Goal: Task Accomplishment & Management: Complete application form

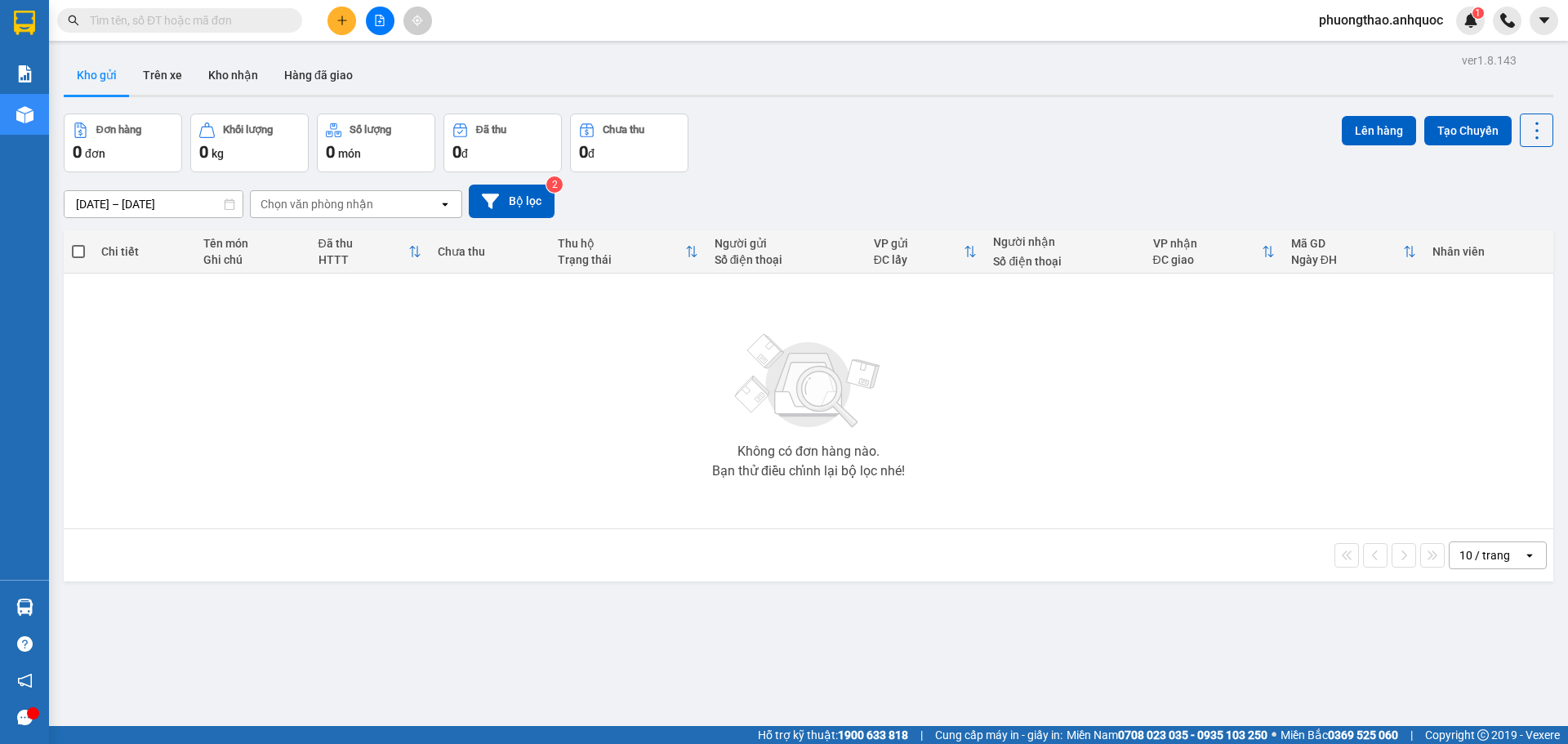
click at [380, 20] on icon "file-add" at bounding box center [380, 20] width 12 height 12
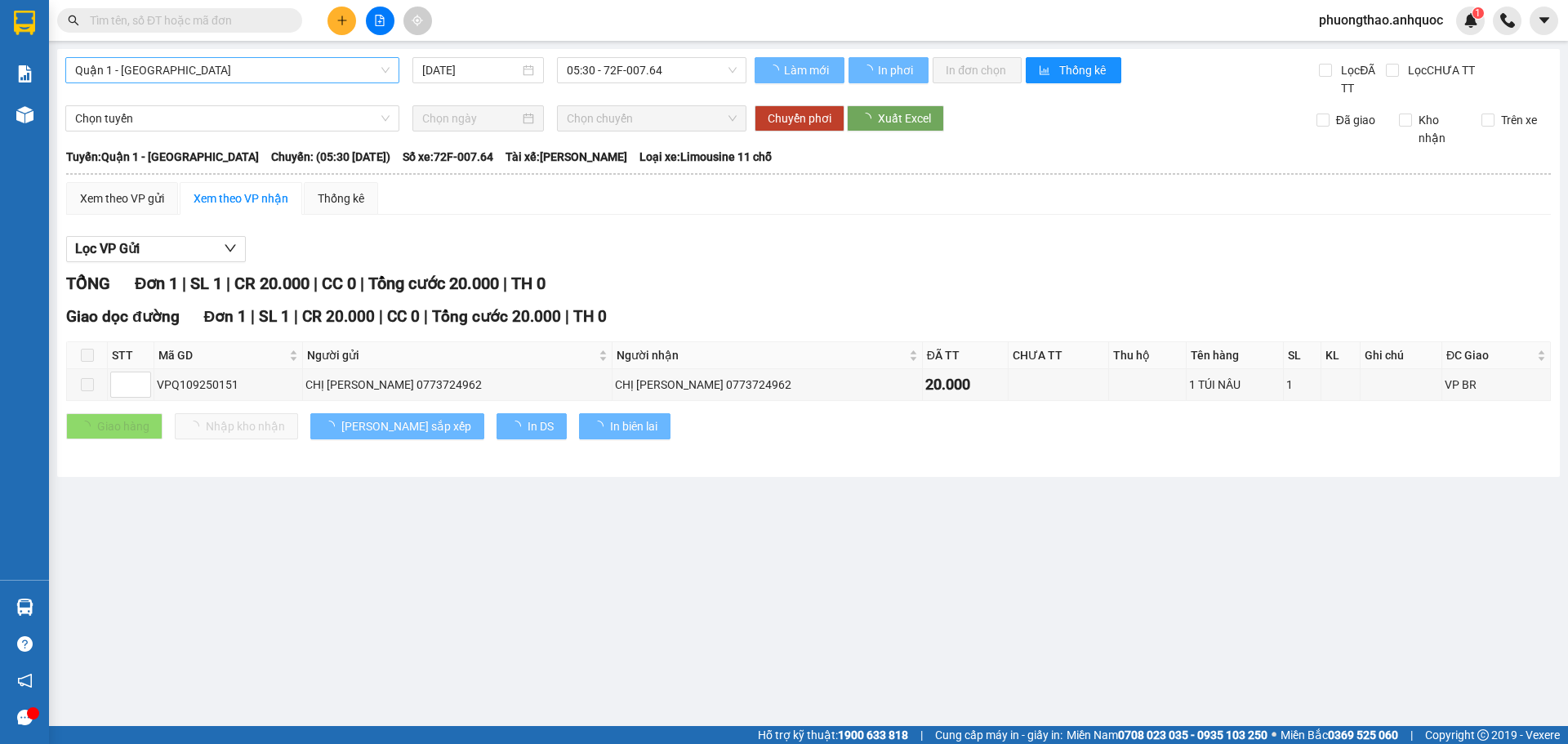
click at [262, 83] on div "Quận 1 - [GEOGRAPHIC_DATA]" at bounding box center [232, 70] width 334 height 26
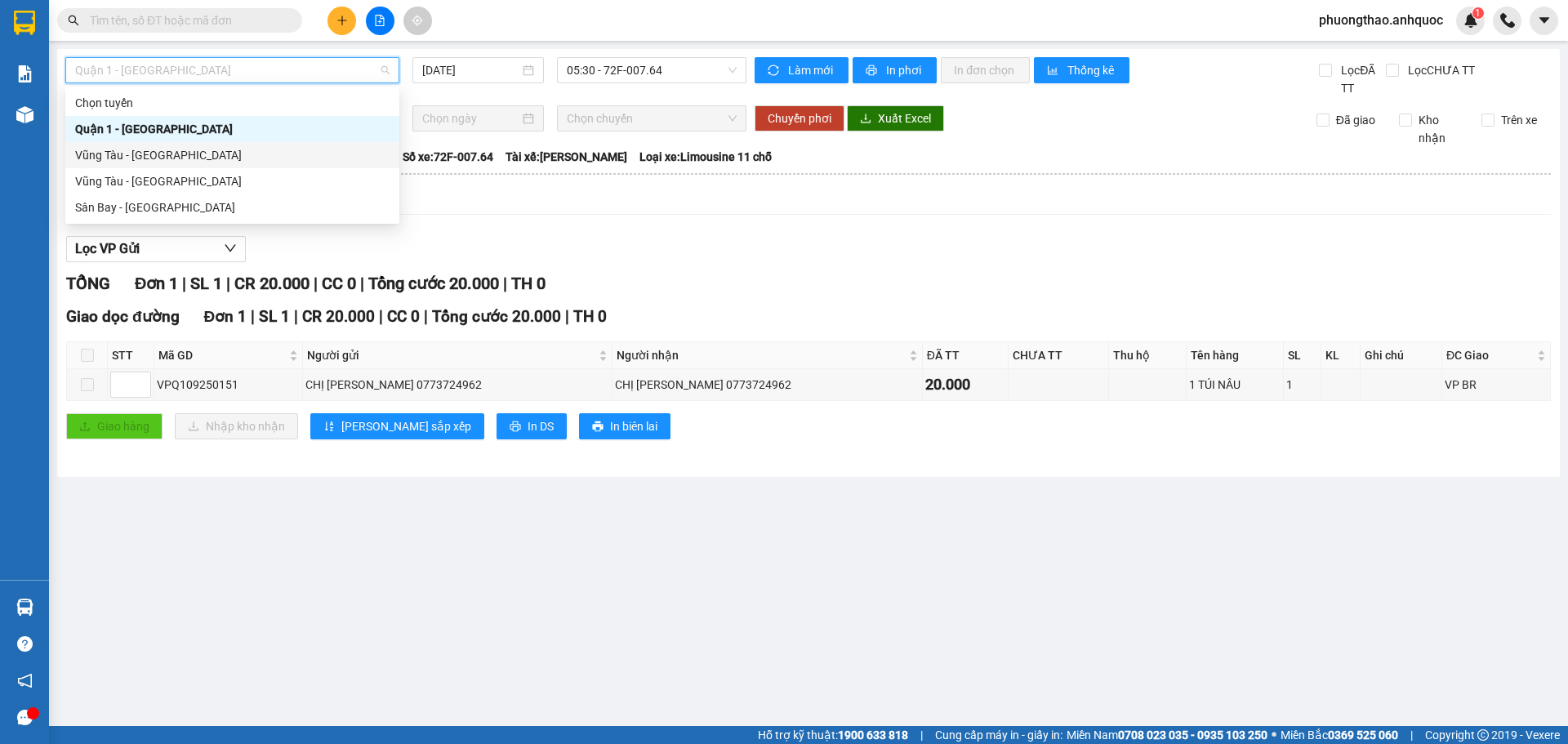
click at [245, 150] on div "Vũng Tàu - [GEOGRAPHIC_DATA]" at bounding box center [231, 155] width 314 height 18
type input "[DATE]"
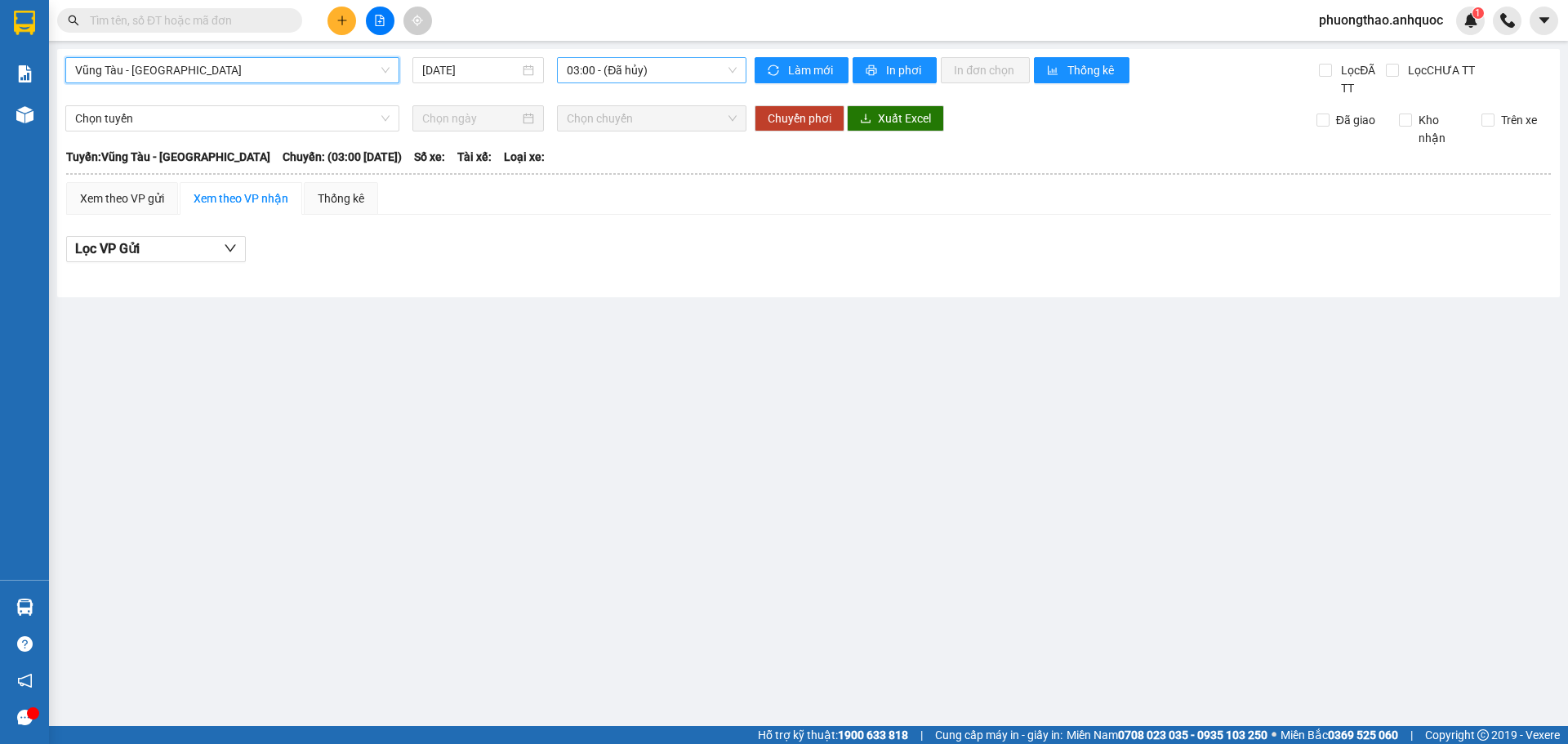
click at [580, 72] on span "03:00 - (Đã hủy)" at bounding box center [651, 70] width 169 height 25
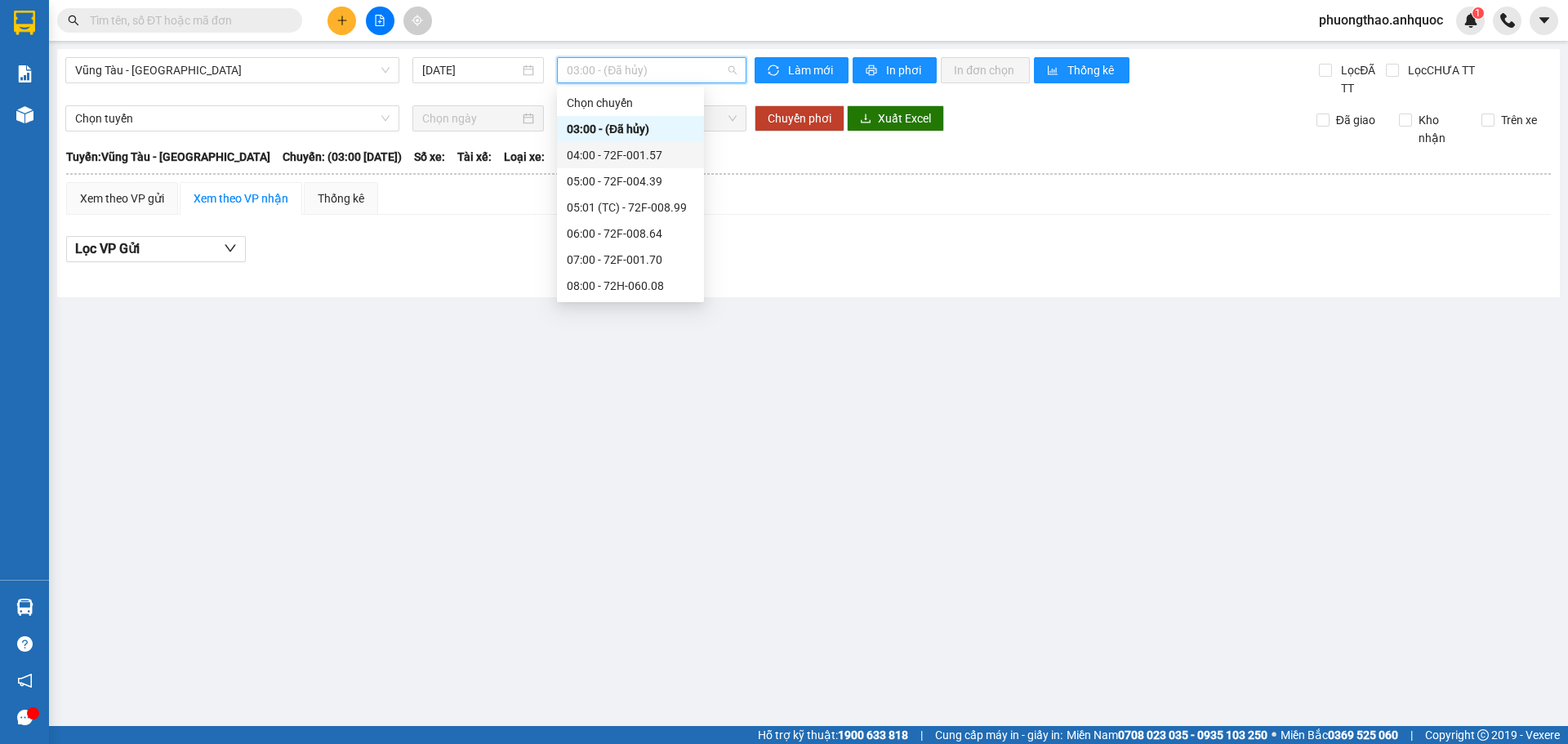
click at [634, 156] on div "04:00 - 72F-001.57" at bounding box center [630, 155] width 128 height 18
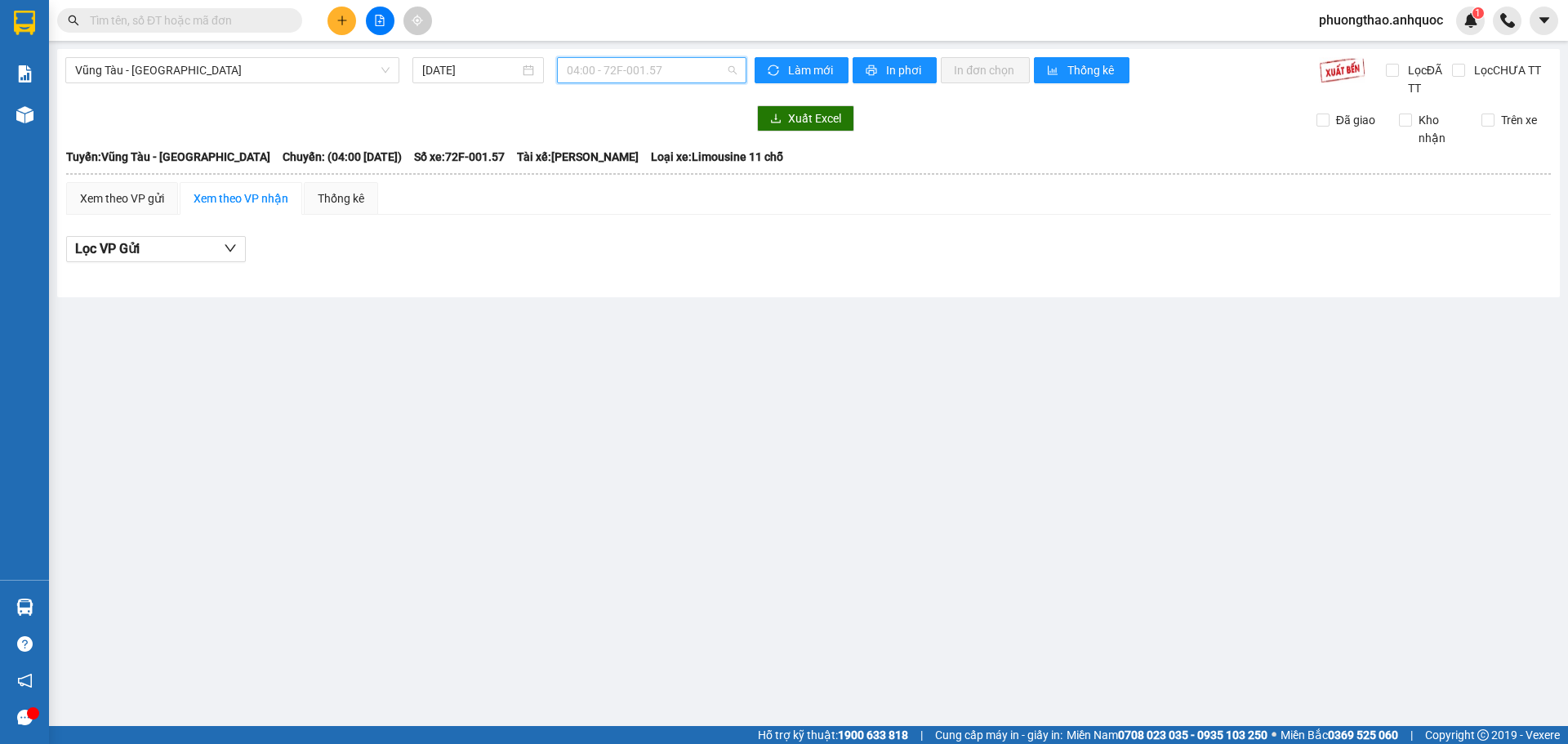
click at [635, 70] on span "04:00 - 72F-001.57" at bounding box center [651, 70] width 169 height 25
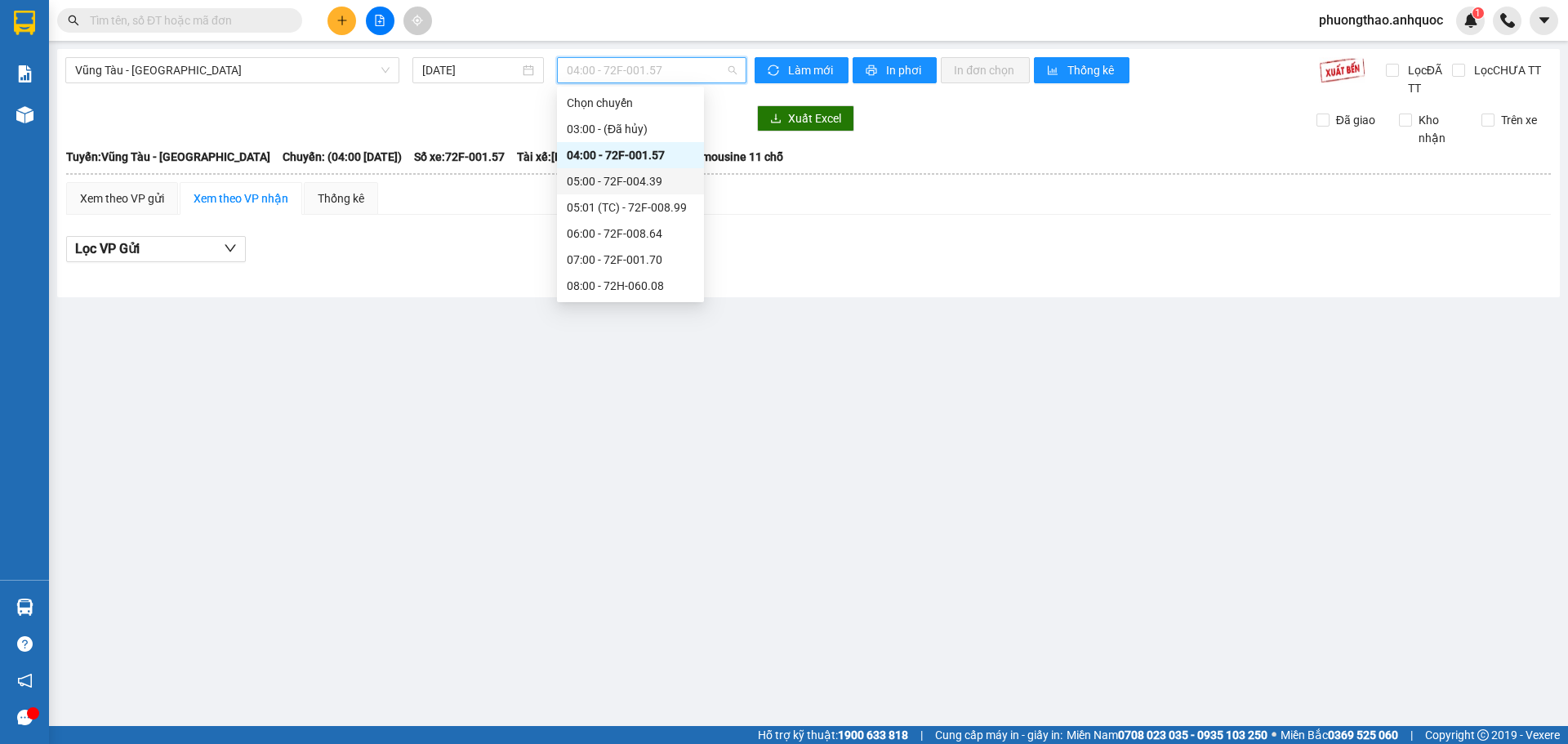
click at [630, 174] on div "05:00 - 72F-004.39" at bounding box center [630, 181] width 128 height 18
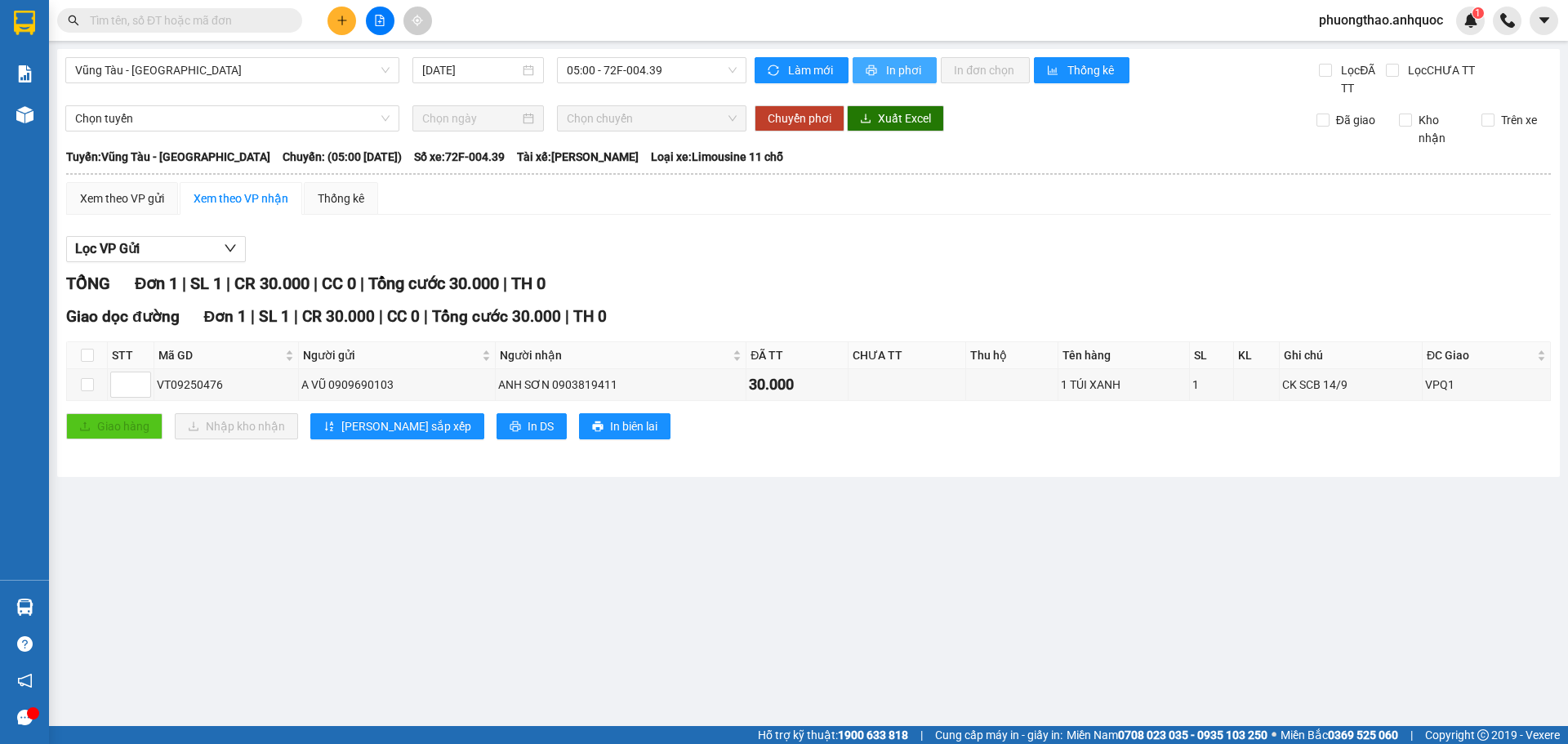
click at [896, 73] on span "In phơi" at bounding box center [905, 70] width 37 height 18
click at [379, 587] on main "[GEOGRAPHIC_DATA] - Quận 1 [DATE] 05:00 - 72F-004.39 Làm mới In phơi In đơn chọ…" at bounding box center [784, 362] width 1568 height 726
click at [102, 76] on span "Vũng Tàu - [GEOGRAPHIC_DATA]" at bounding box center [231, 70] width 314 height 25
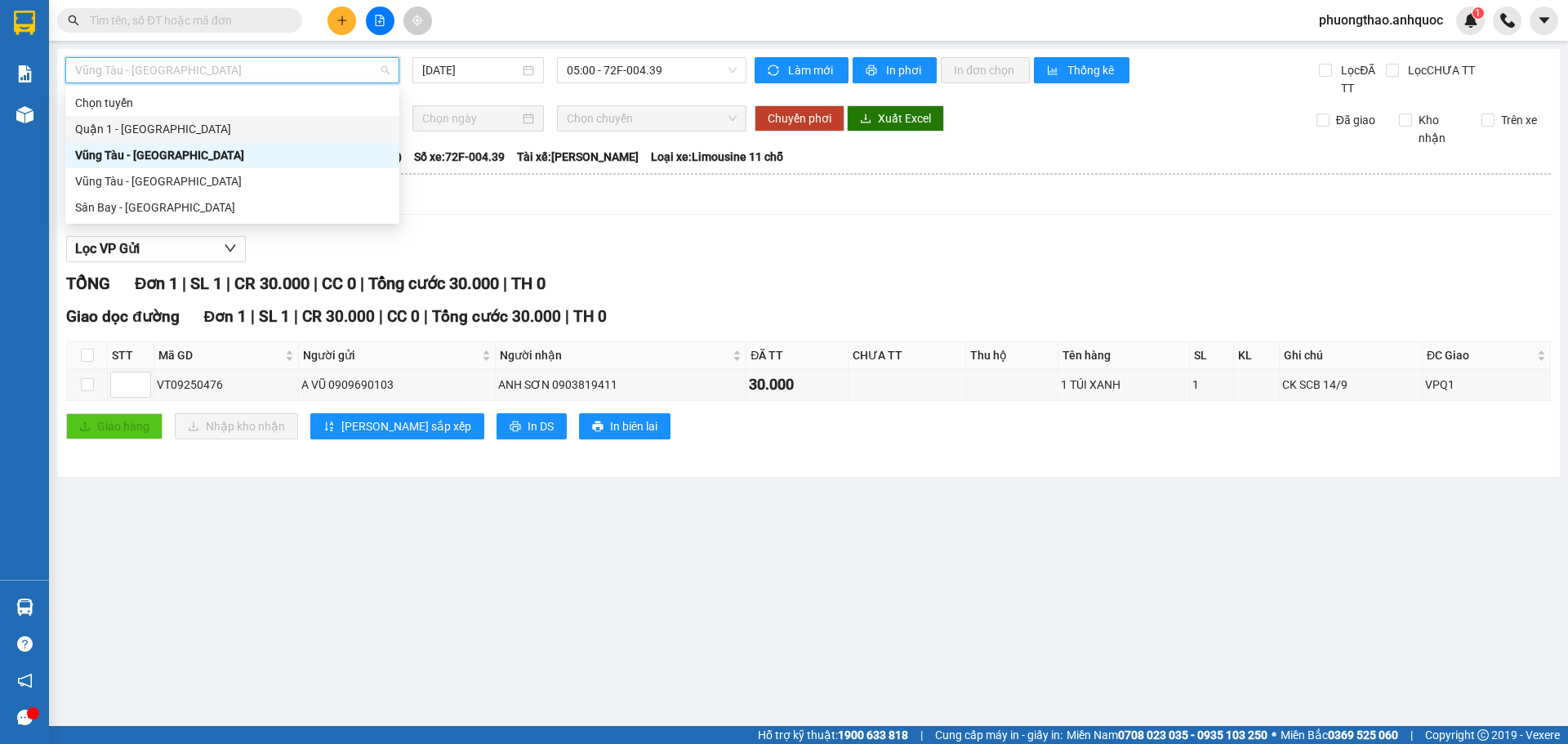
click at [119, 127] on div "Quận 1 - [GEOGRAPHIC_DATA]" at bounding box center [231, 129] width 314 height 18
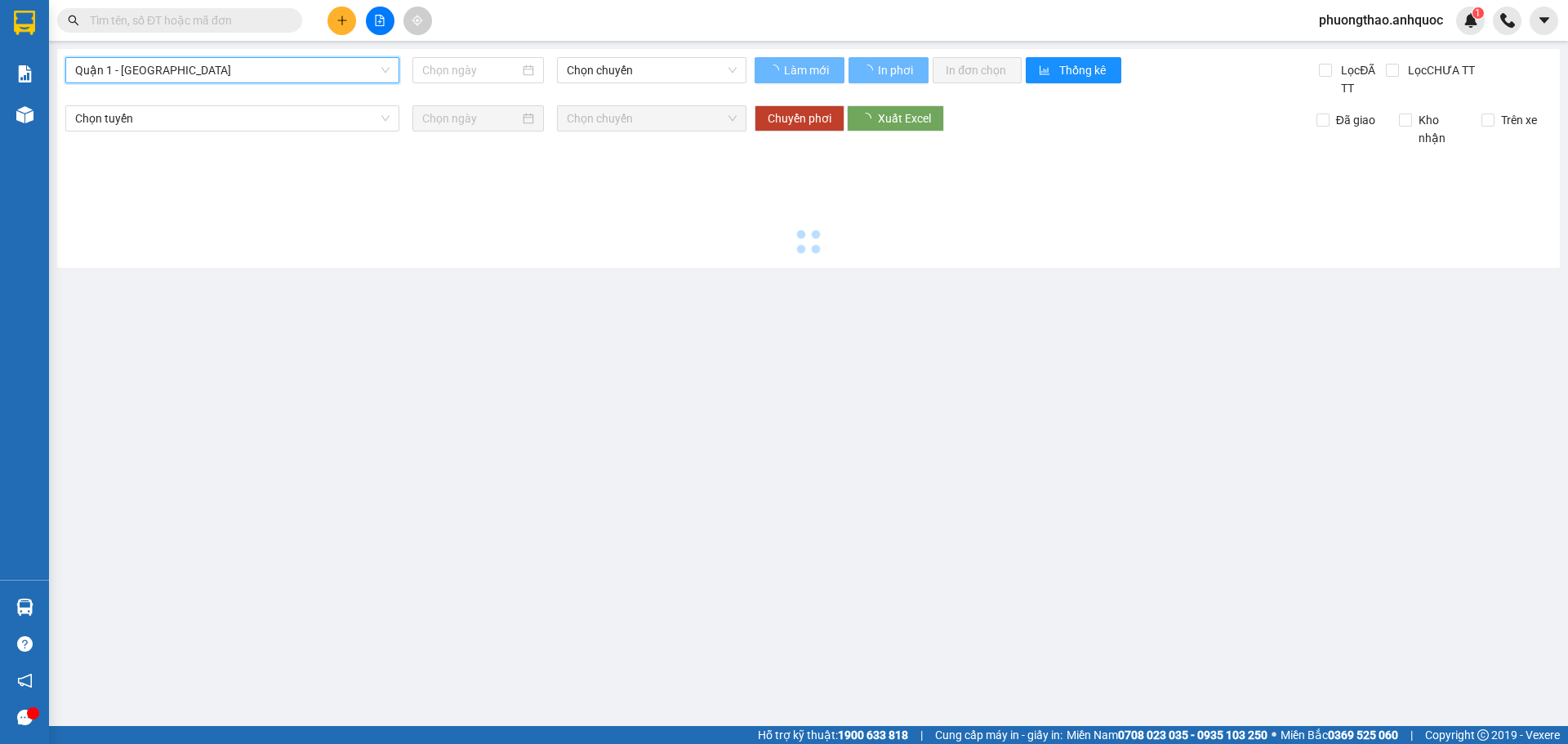
type input "[DATE]"
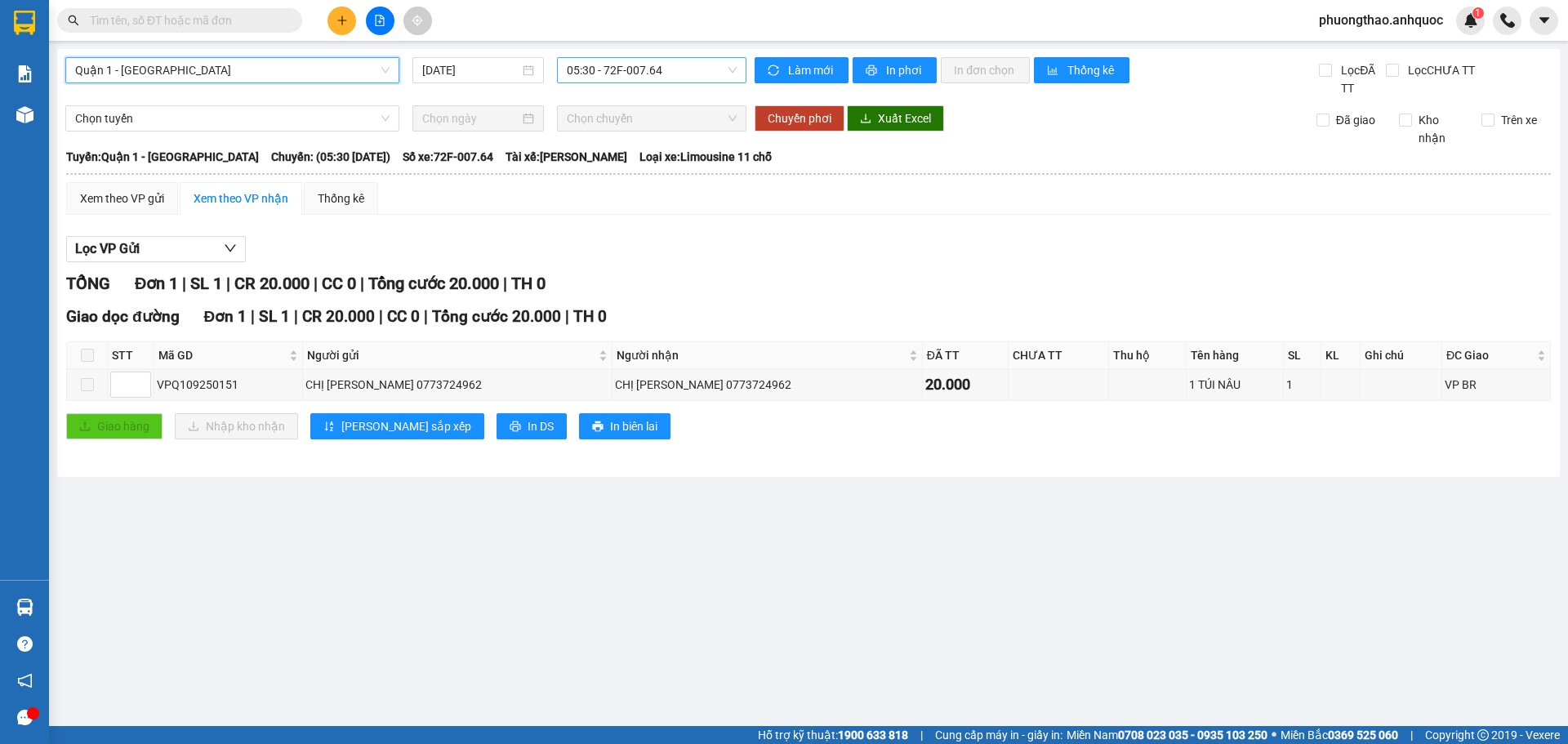
click at [595, 76] on span "05:30 - 72F-007.64" at bounding box center [651, 70] width 169 height 25
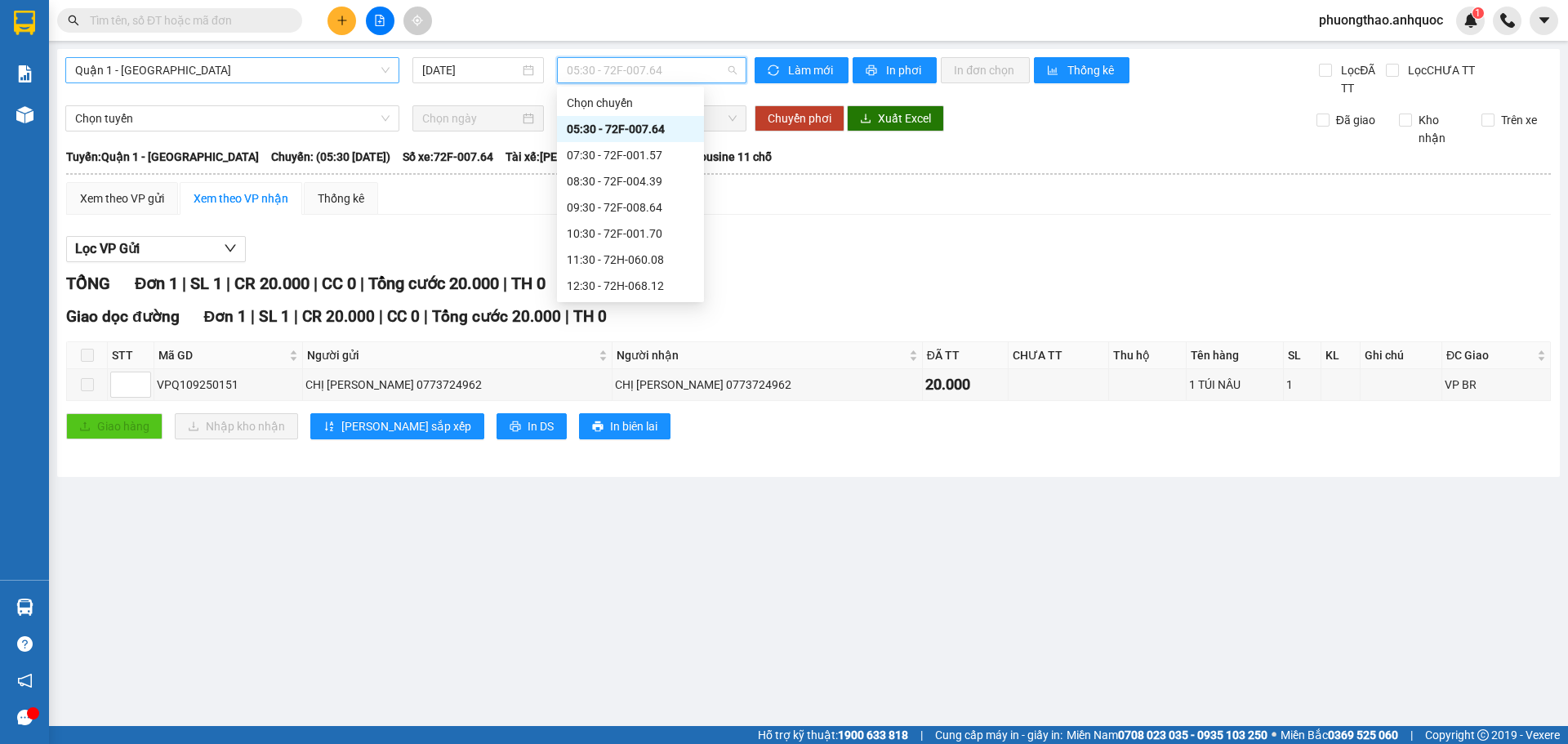
click at [128, 67] on span "Quận 1 - [GEOGRAPHIC_DATA]" at bounding box center [231, 70] width 314 height 25
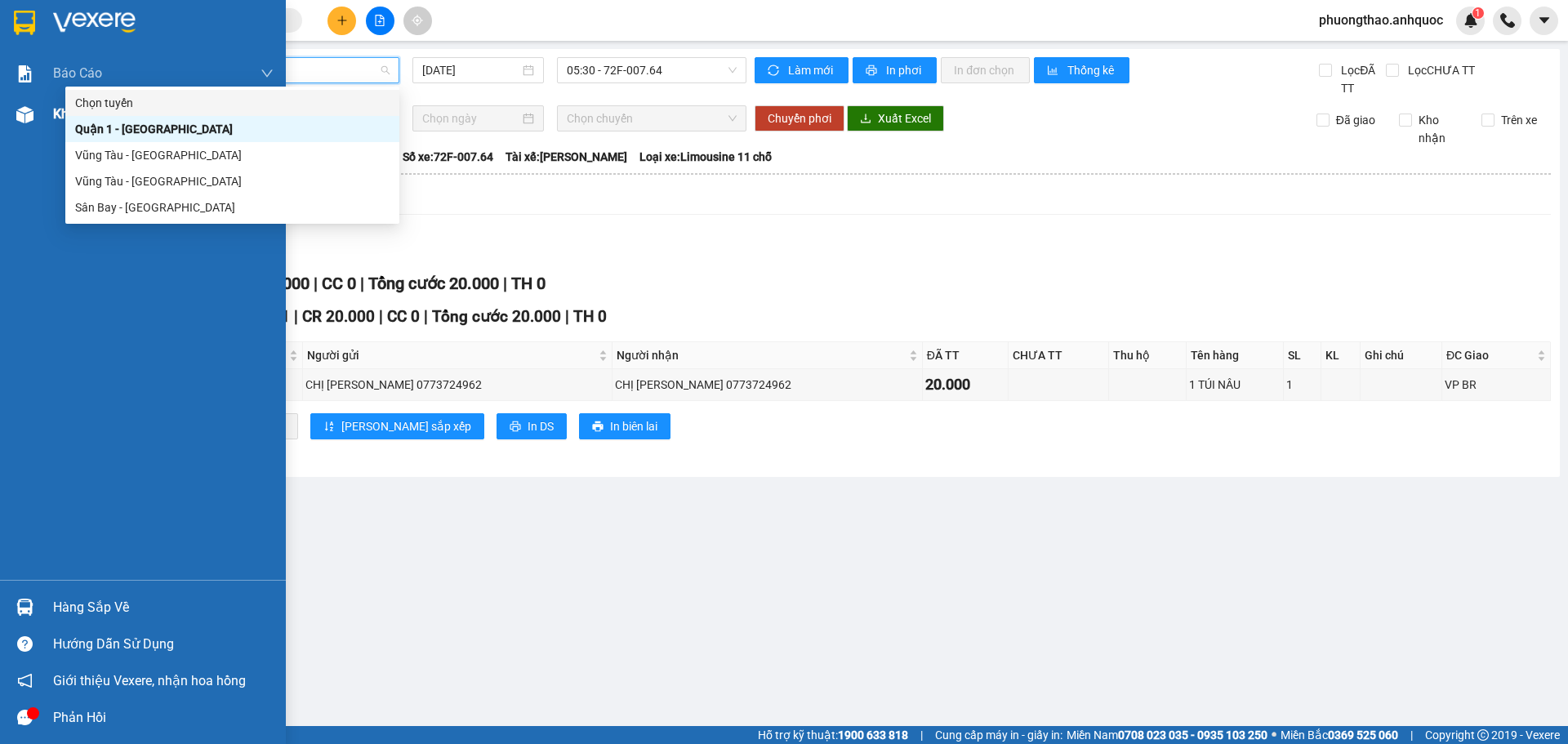
click at [3, 111] on div "Kho hàng mới" at bounding box center [143, 114] width 286 height 41
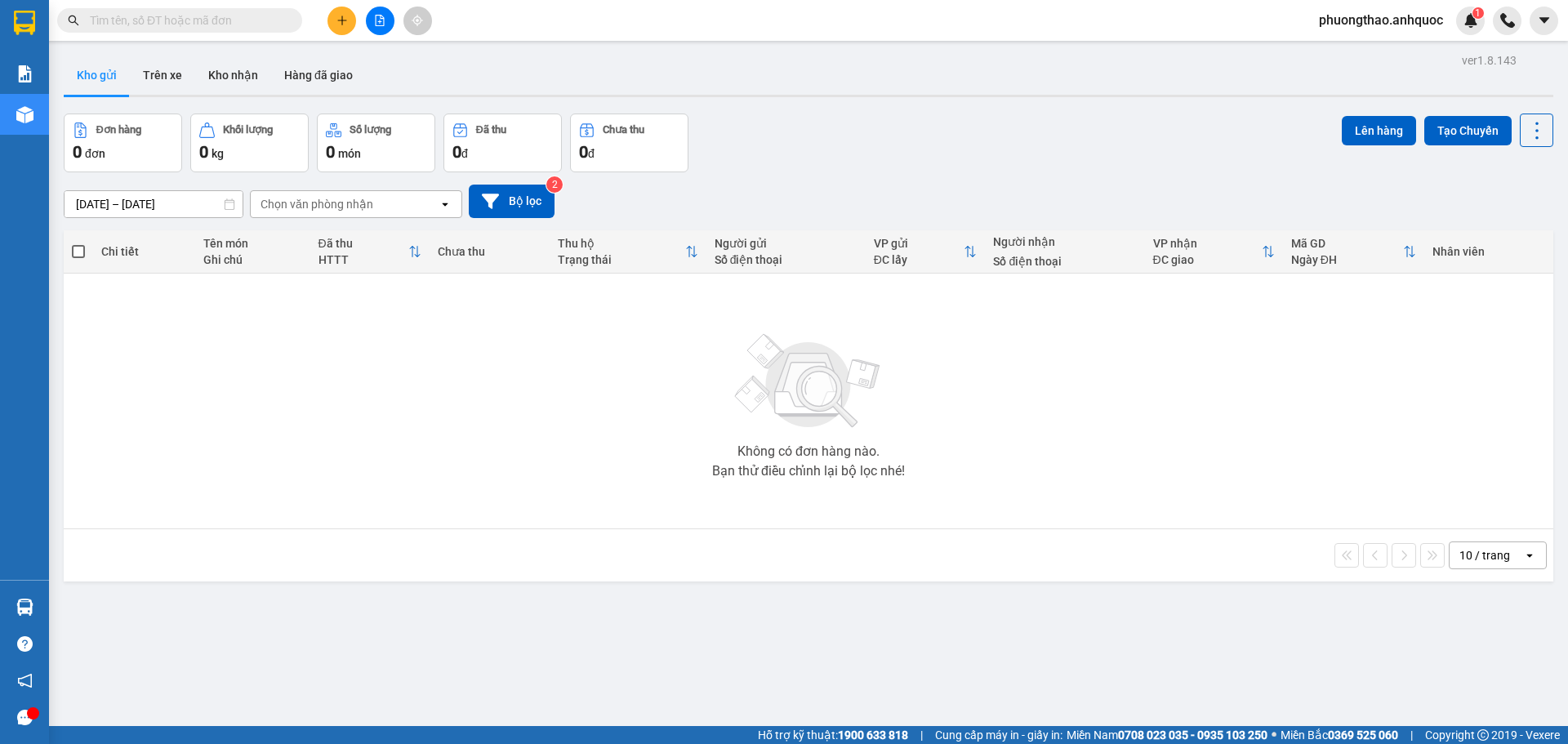
click at [603, 414] on div "Không có đơn hàng nào. Bạn thử điều chỉnh lại bộ lọc nhé!" at bounding box center [808, 401] width 1473 height 245
click at [248, 77] on button "Kho nhận" at bounding box center [232, 75] width 76 height 39
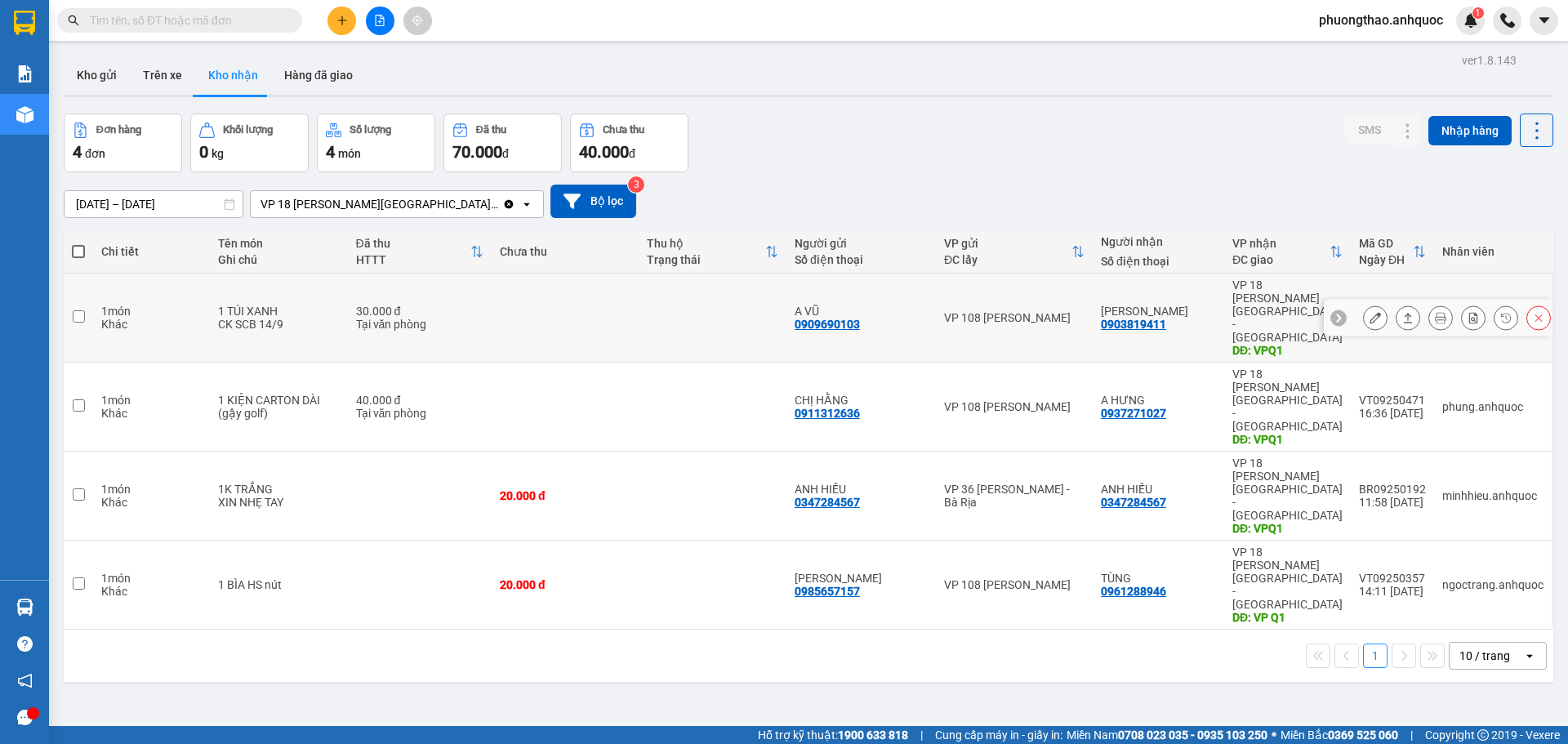
click at [1369, 311] on icon at bounding box center [1375, 317] width 12 height 12
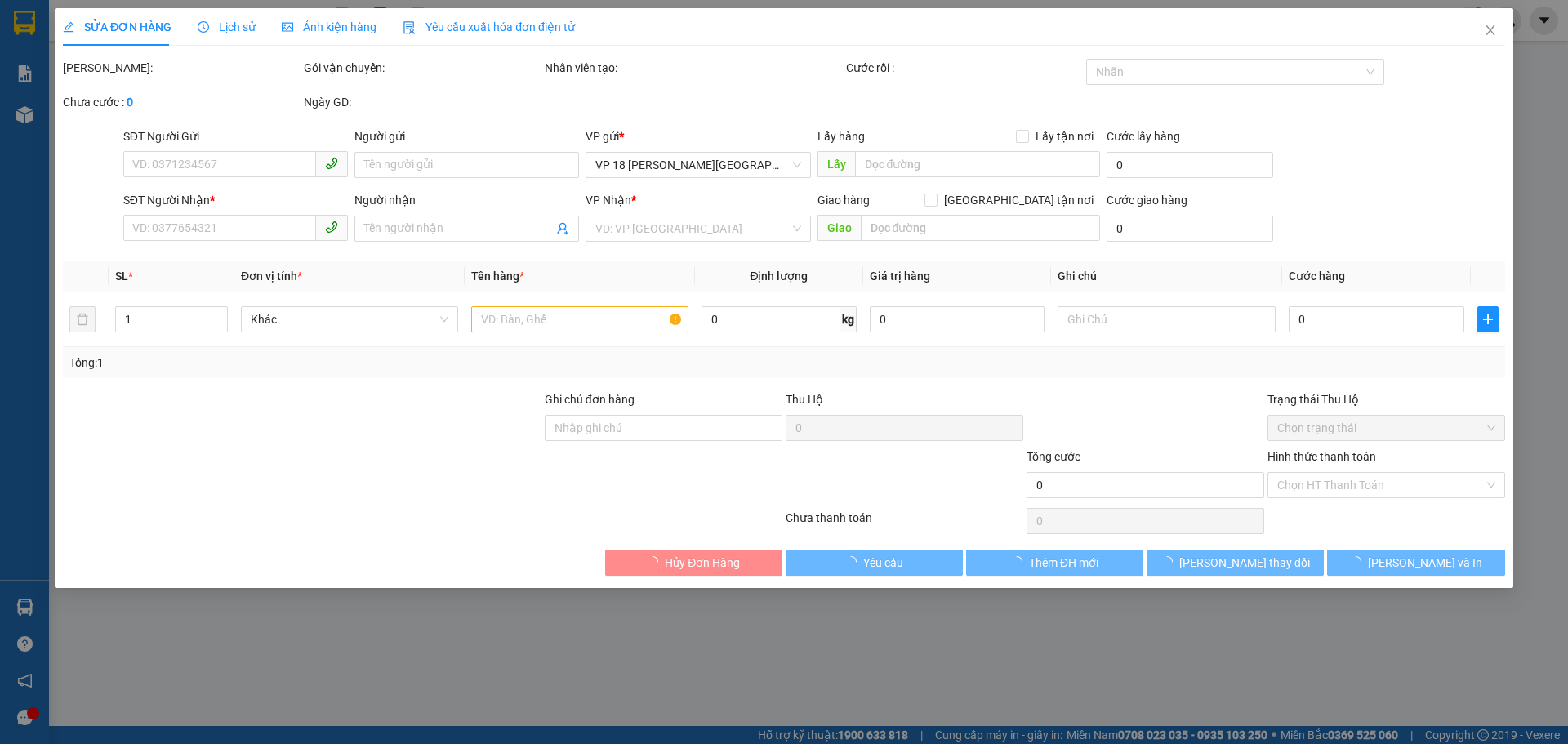
type input "0909690103"
type input "A VŨ"
type input "0903819411"
type input "[PERSON_NAME]"
type input "VPQ1"
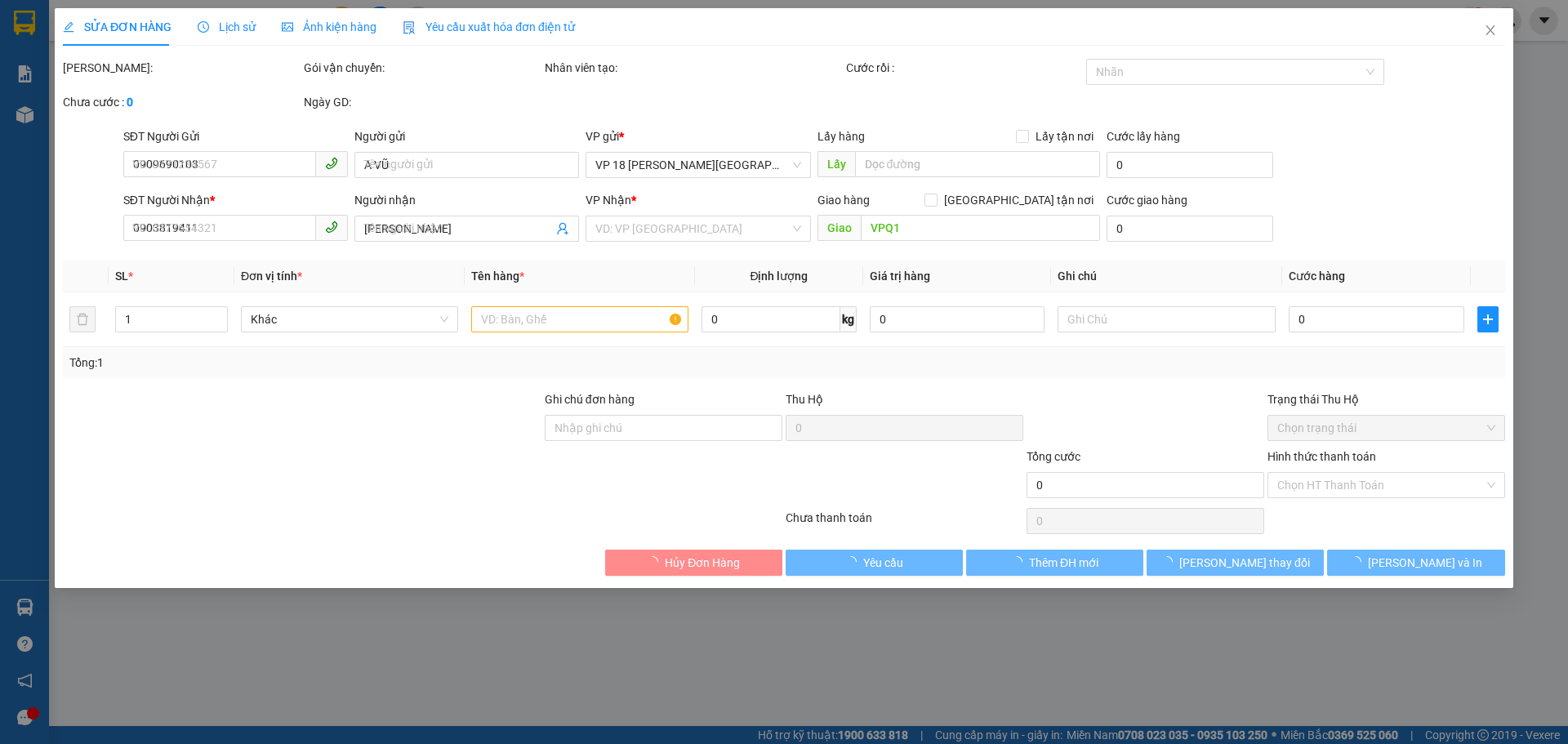
type input "30.000"
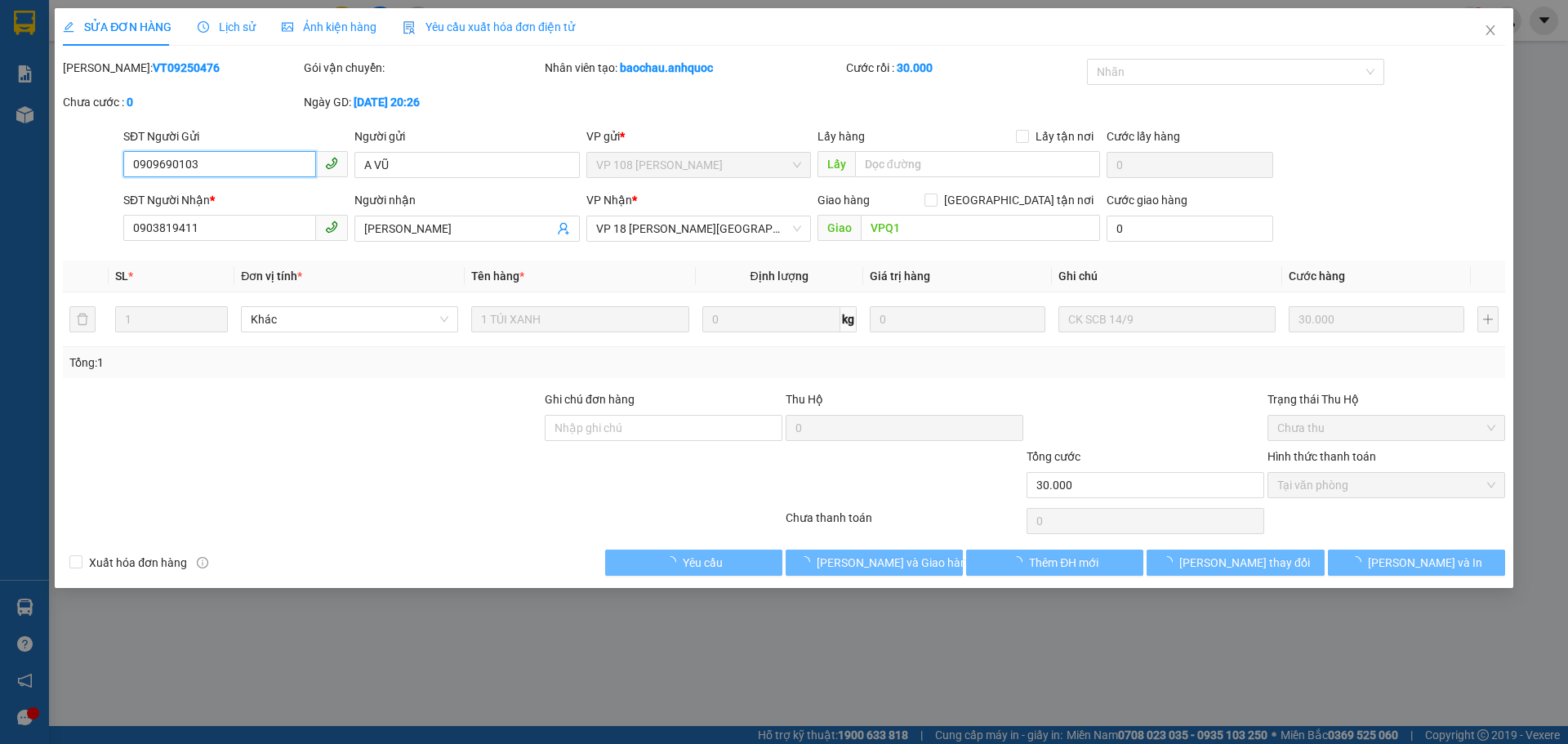
checkbox input "true"
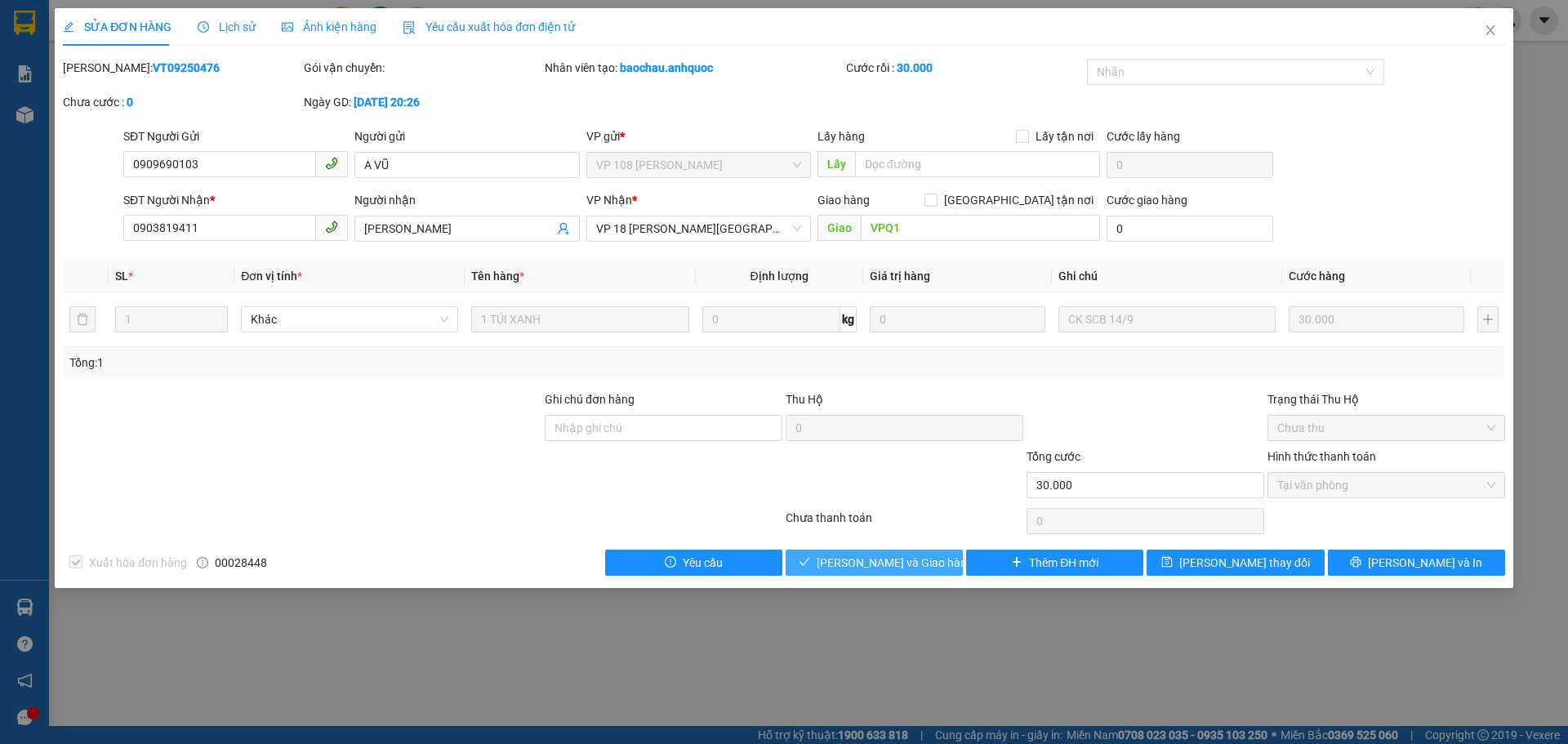
click at [846, 569] on span "[PERSON_NAME] và Giao hàng" at bounding box center [896, 563] width 157 height 18
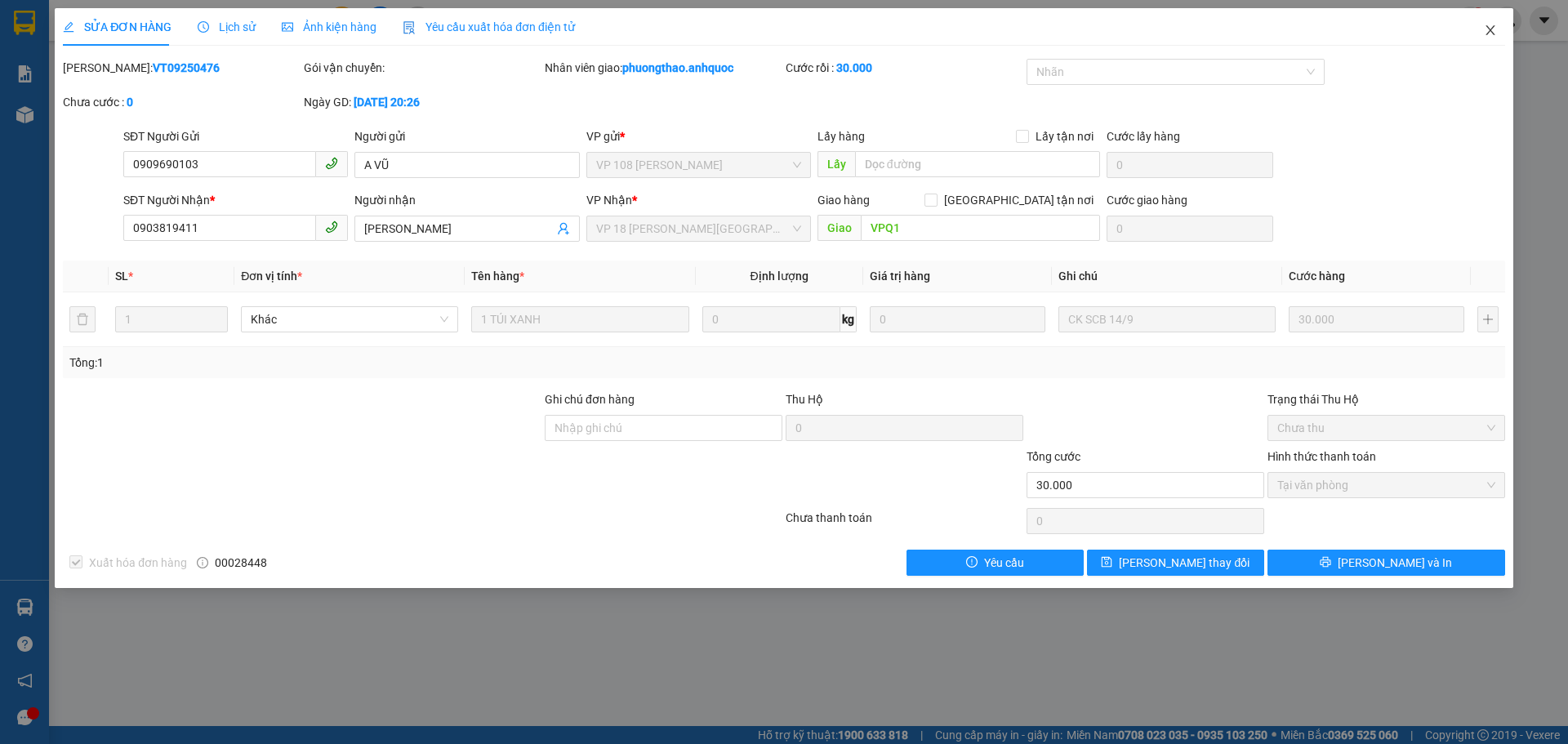
click at [1491, 32] on icon "close" at bounding box center [1491, 30] width 9 height 10
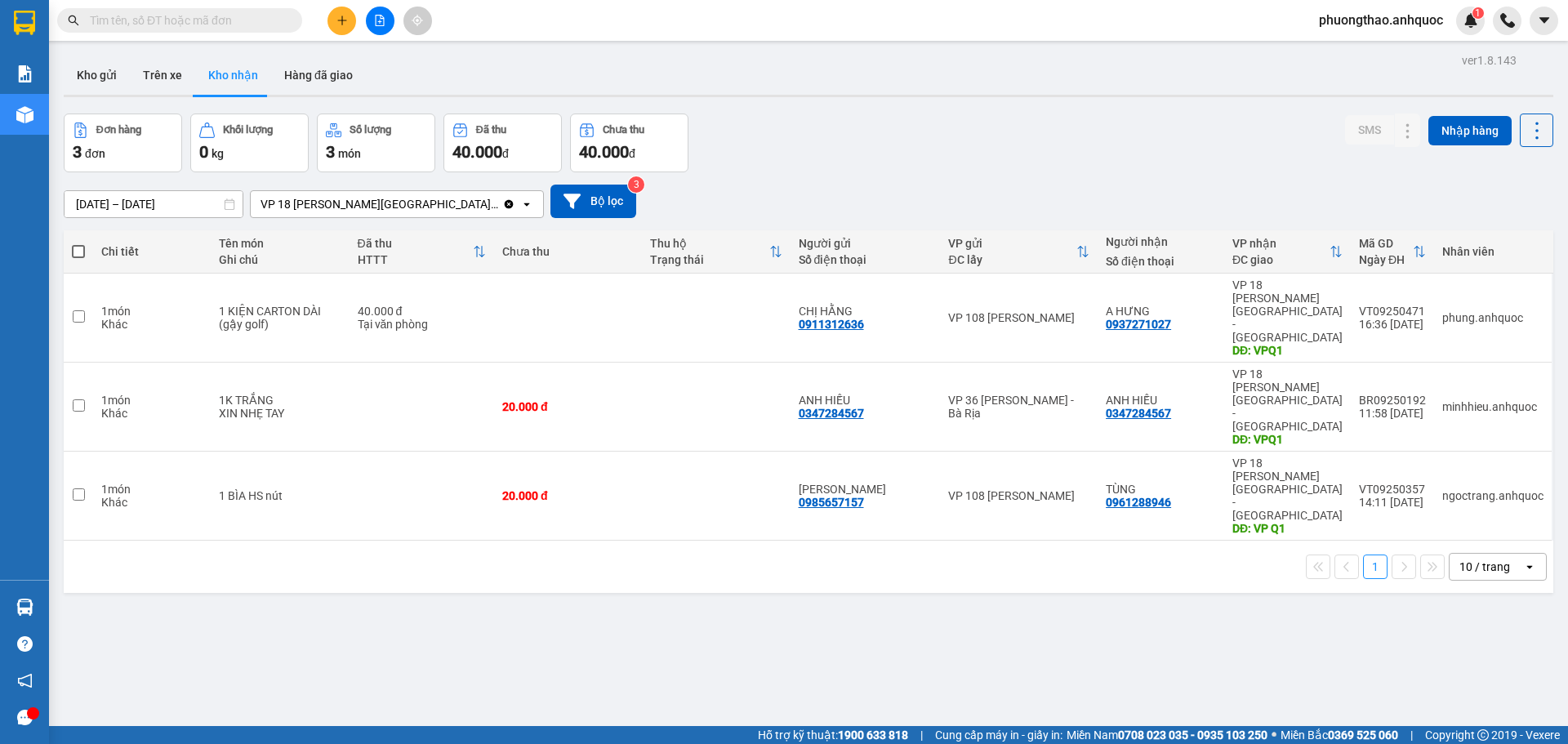
click at [415, 476] on div "ver 1.8.143 Kho gửi Trên xe Kho nhận Hàng đã giao Đơn hàng 3 đơn Khối lượng 0 k…" at bounding box center [809, 421] width 1503 height 744
